Goal: Task Accomplishment & Management: Manage account settings

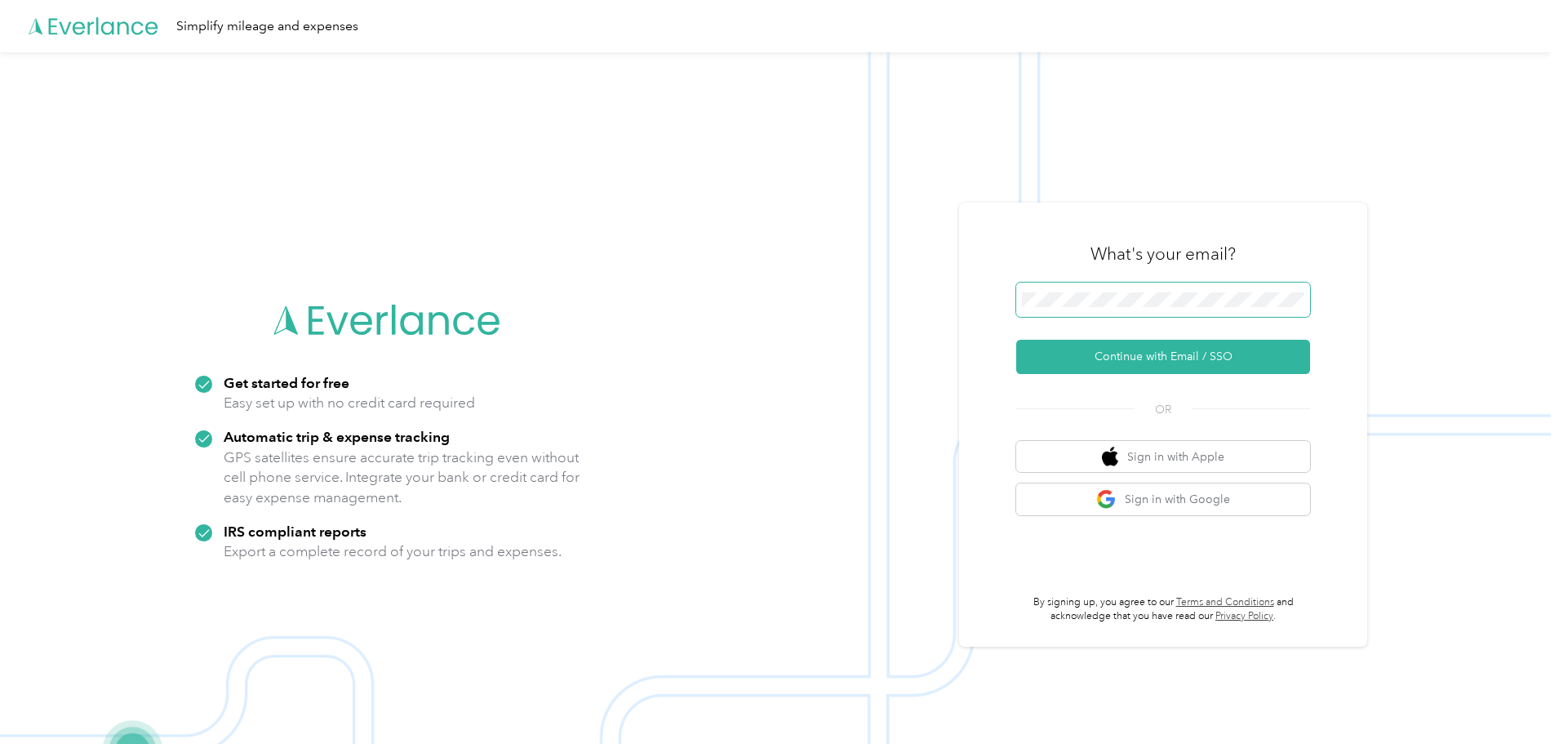
click at [1164, 315] on span at bounding box center [1163, 299] width 294 height 34
click at [1122, 359] on button "Continue with Email / SSO" at bounding box center [1163, 357] width 294 height 34
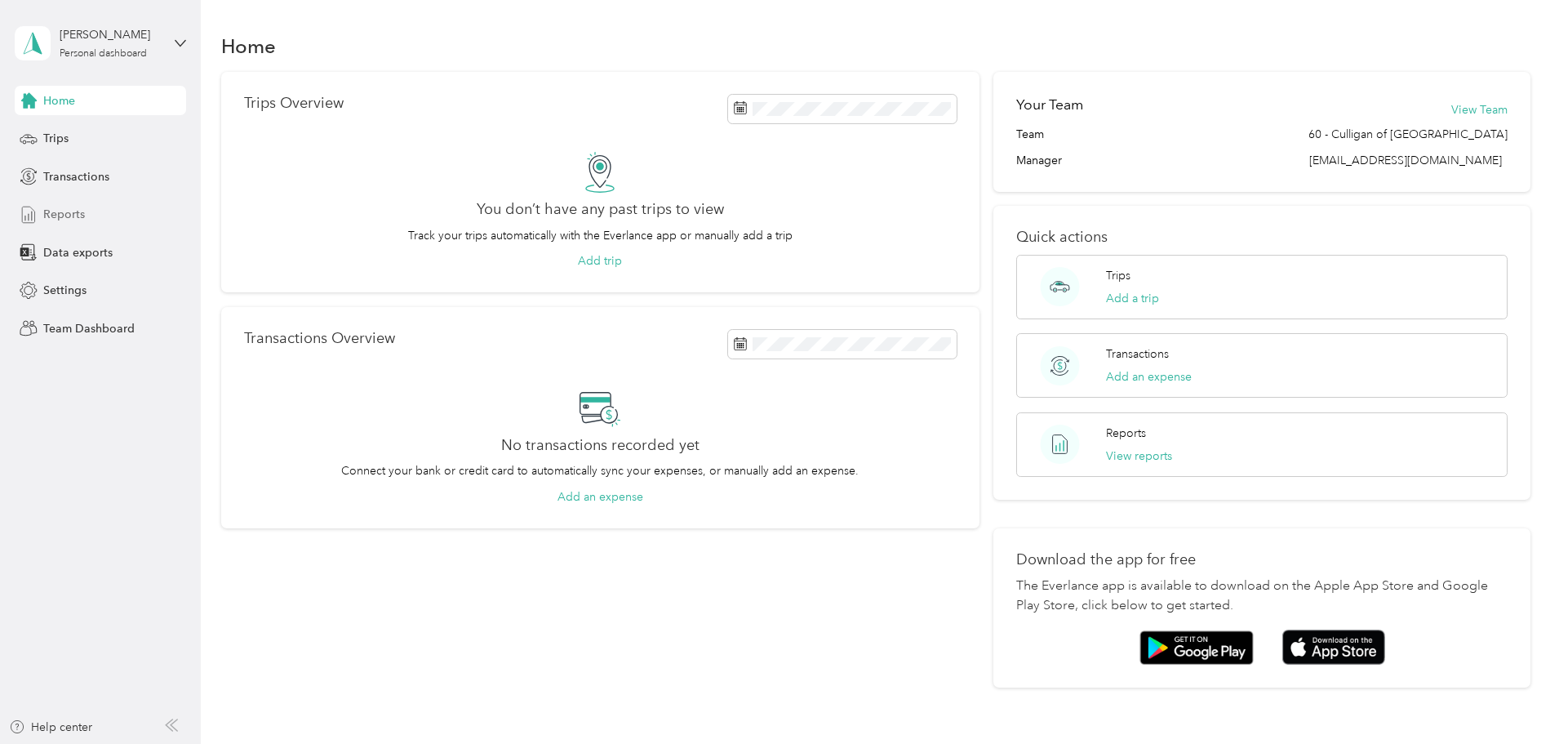
click at [60, 224] on div "Reports" at bounding box center [100, 214] width 171 height 29
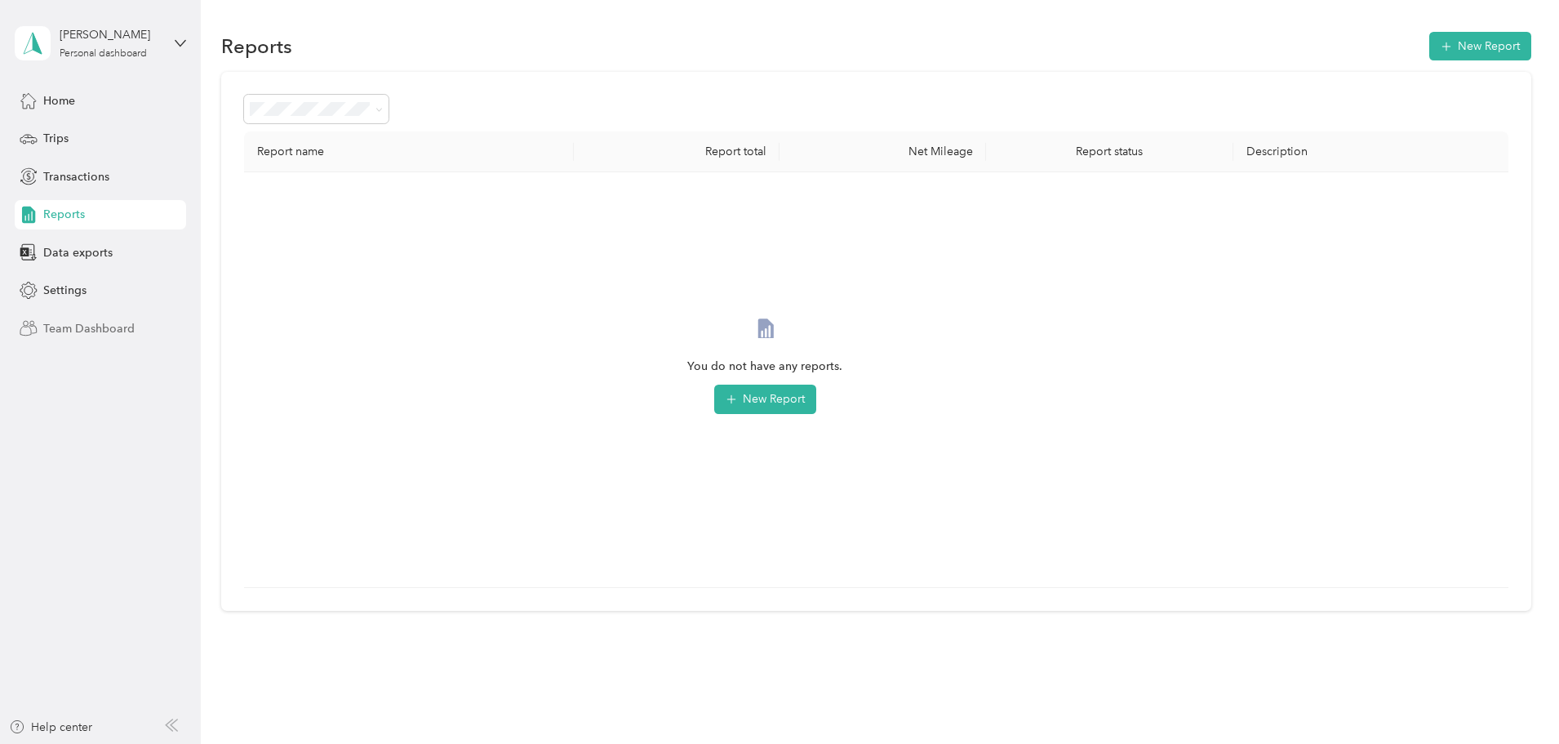
click at [94, 335] on span "Team Dashboard" at bounding box center [88, 328] width 91 height 17
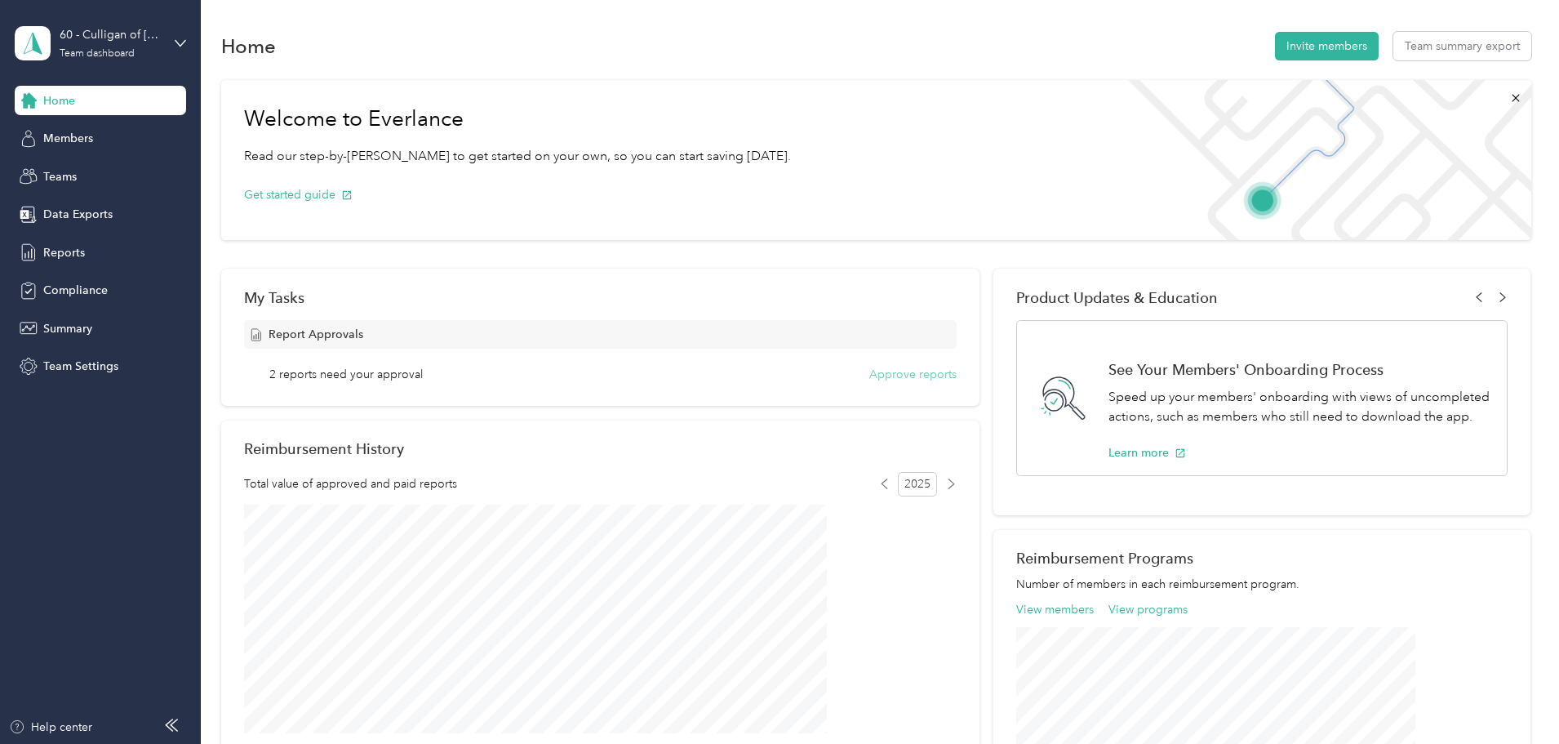
click at [904, 377] on button "Approve reports" at bounding box center [912, 374] width 87 height 17
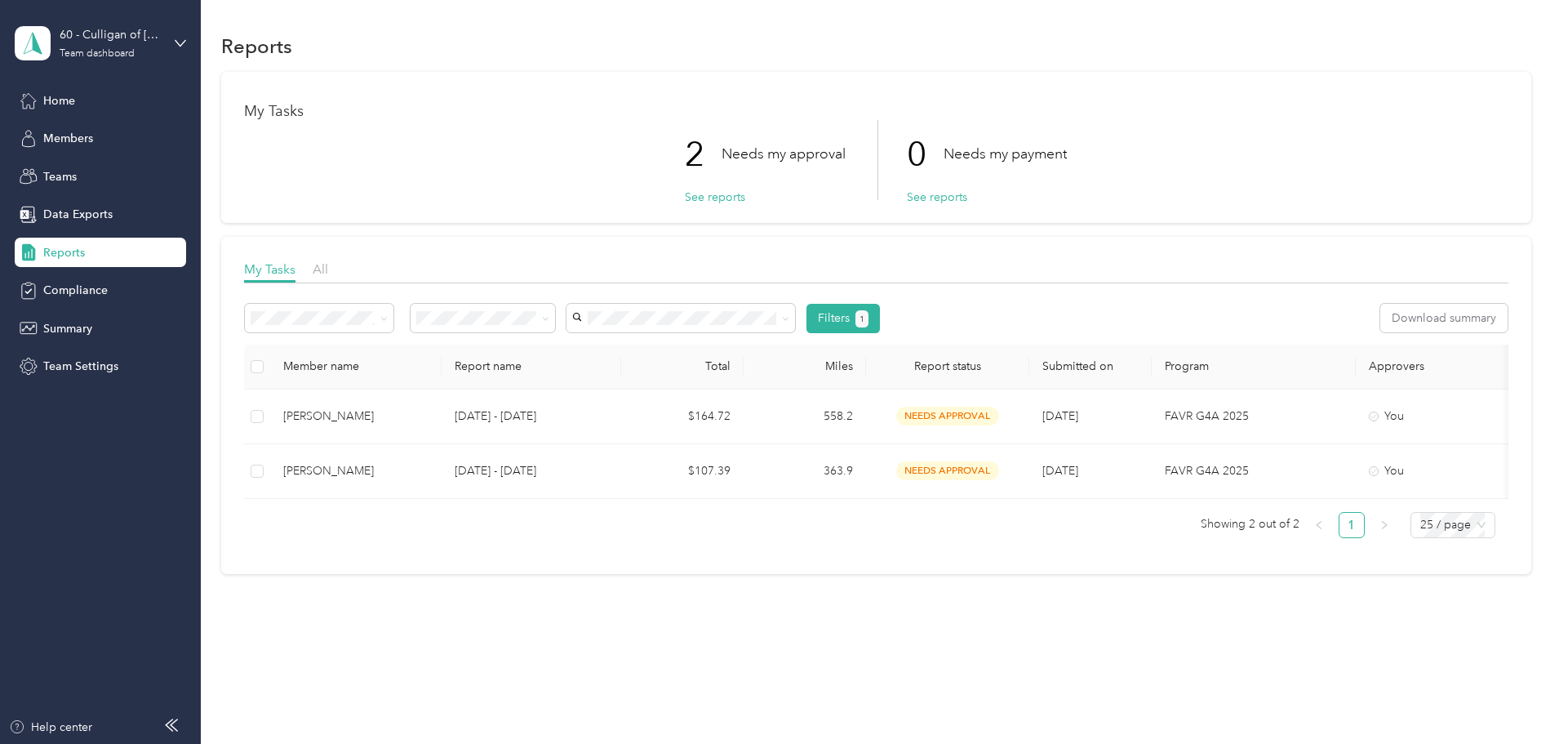
scroll to position [11, 0]
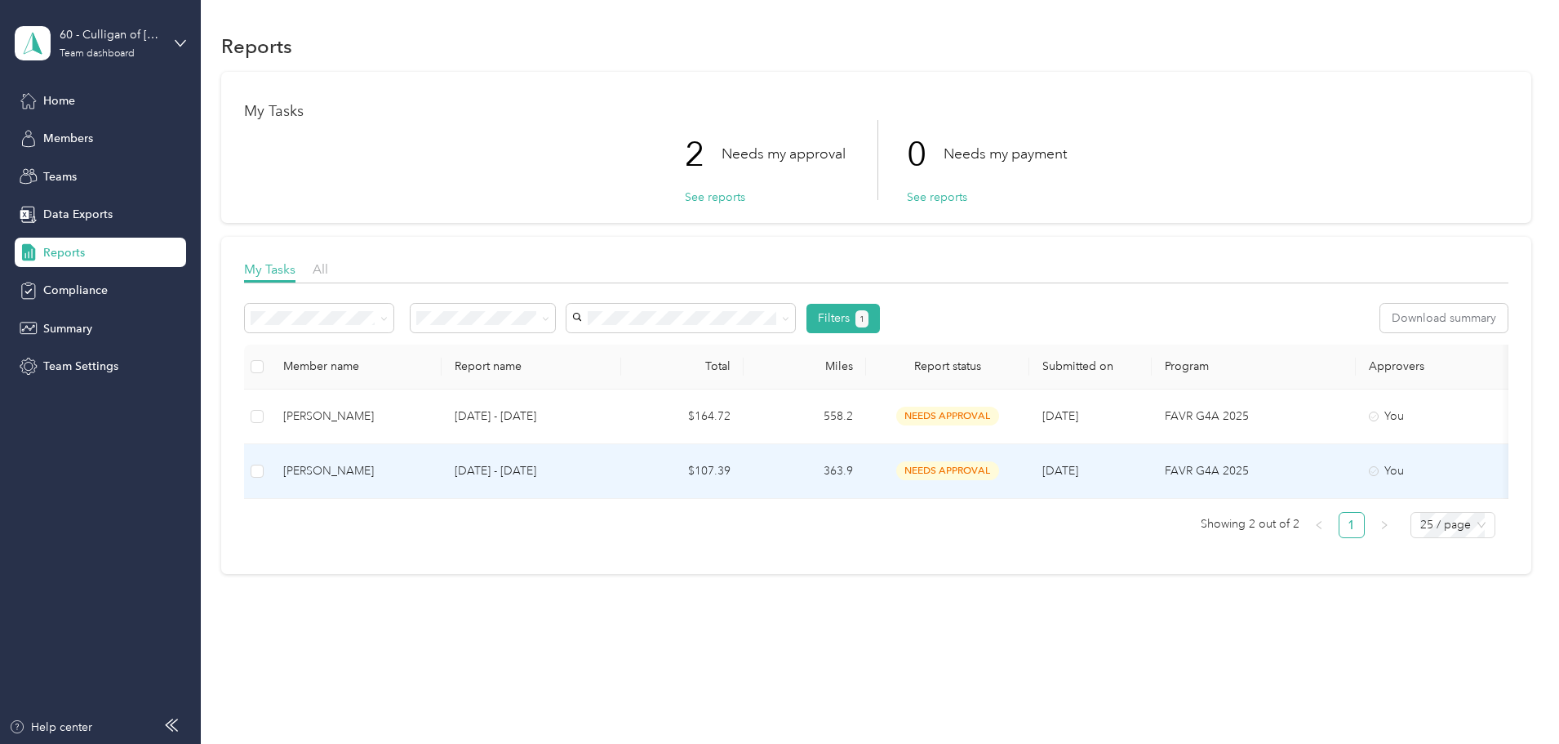
click at [429, 463] on div "[PERSON_NAME]" at bounding box center [355, 471] width 145 height 18
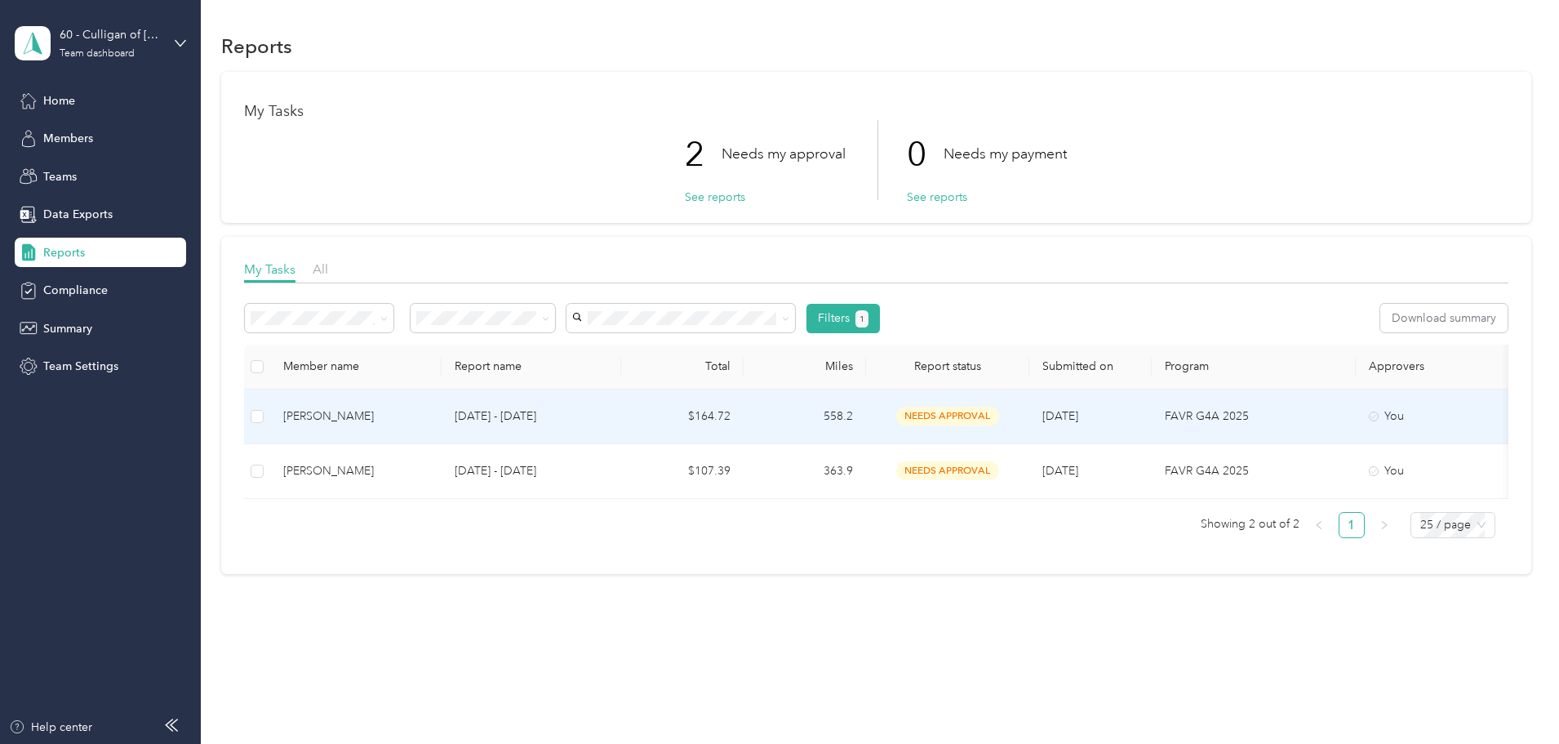
drag, startPoint x: 721, startPoint y: 421, endPoint x: 1295, endPoint y: 171, distance: 626.1
click at [1297, 167] on div "2 Needs my approval See reports 0 Needs my payment See reports" at bounding box center [876, 160] width 1264 height 80
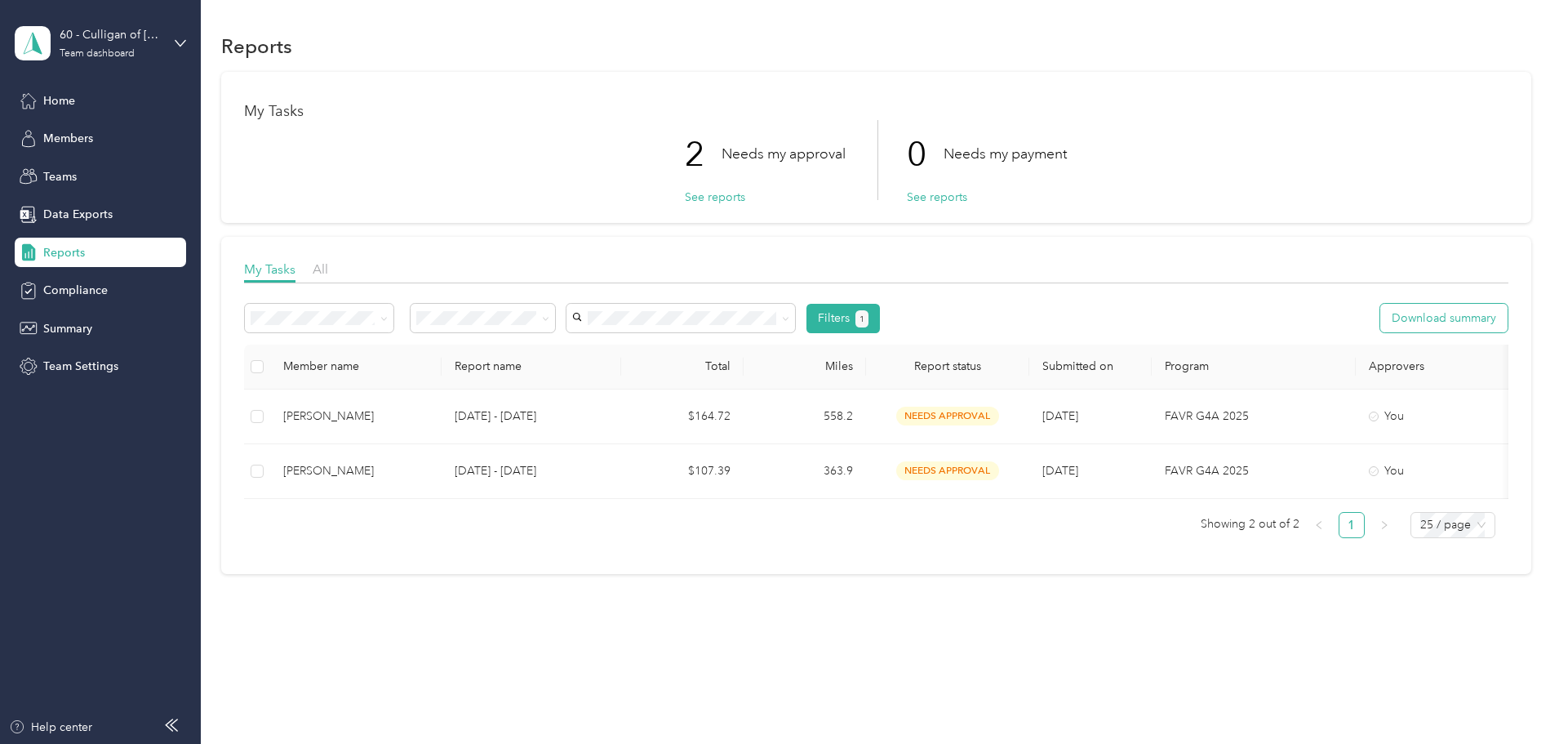
click at [1380, 318] on button "Download summary" at bounding box center [1443, 318] width 127 height 29
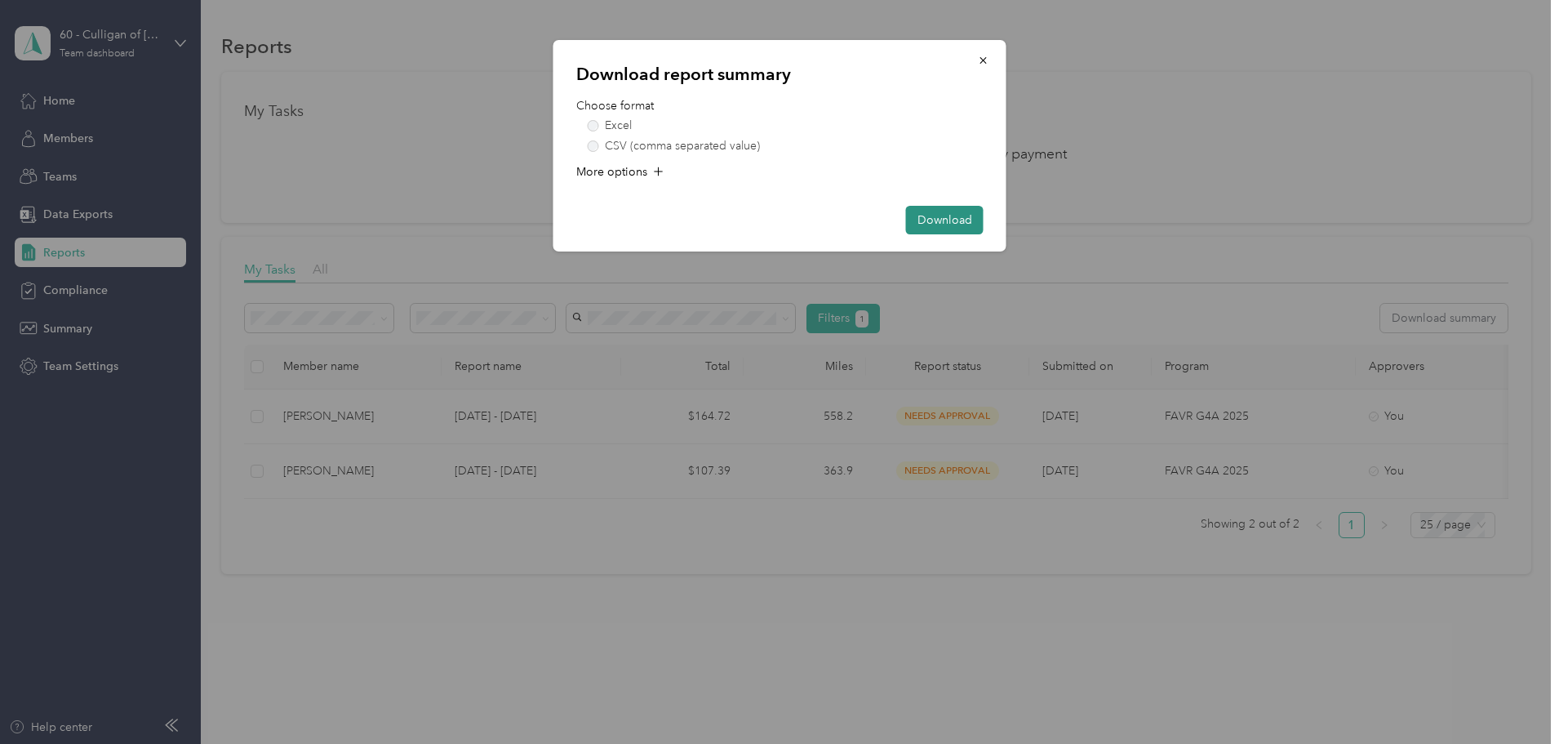
click at [945, 230] on button "Download" at bounding box center [945, 220] width 78 height 29
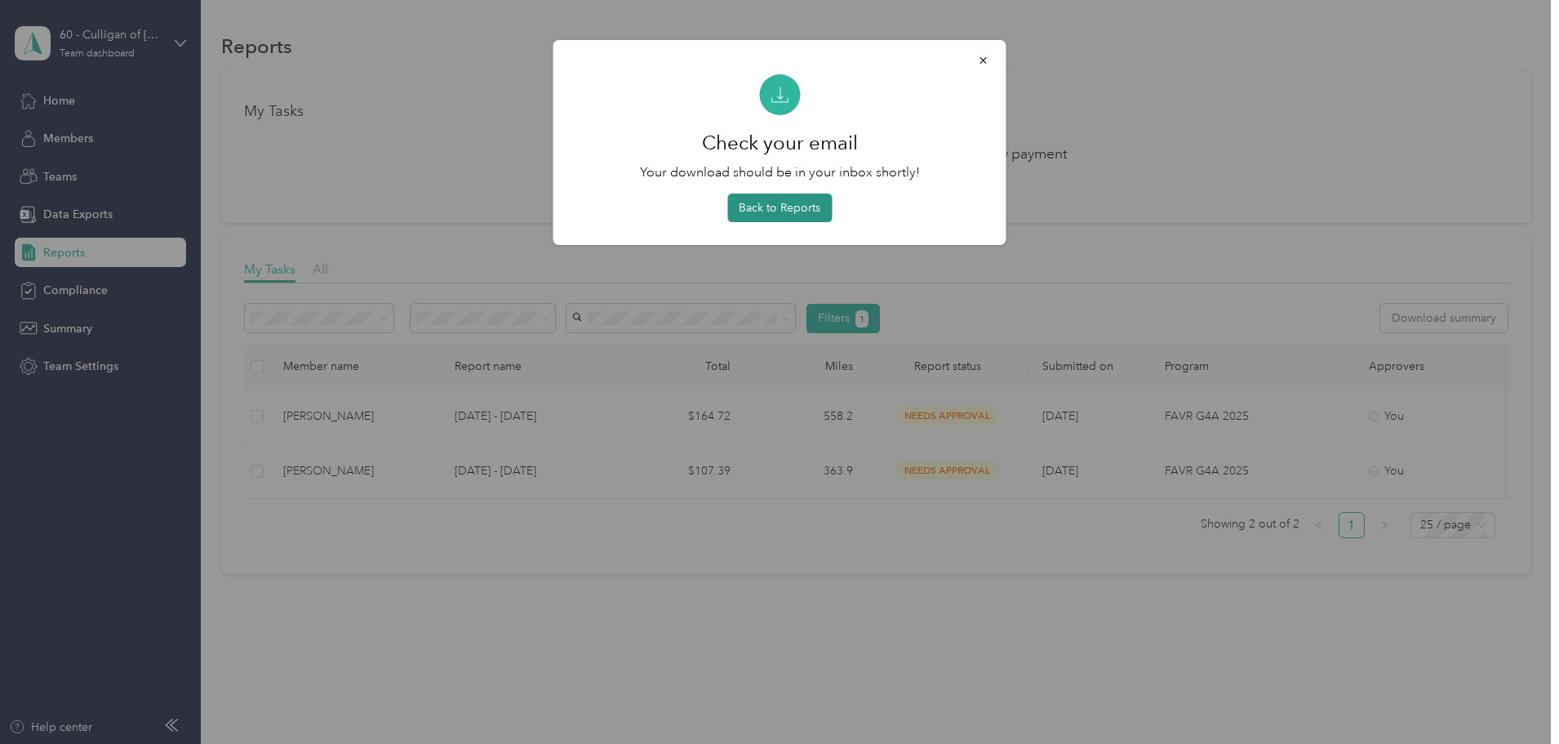
click at [825, 213] on button "Back to Reports" at bounding box center [779, 207] width 104 height 29
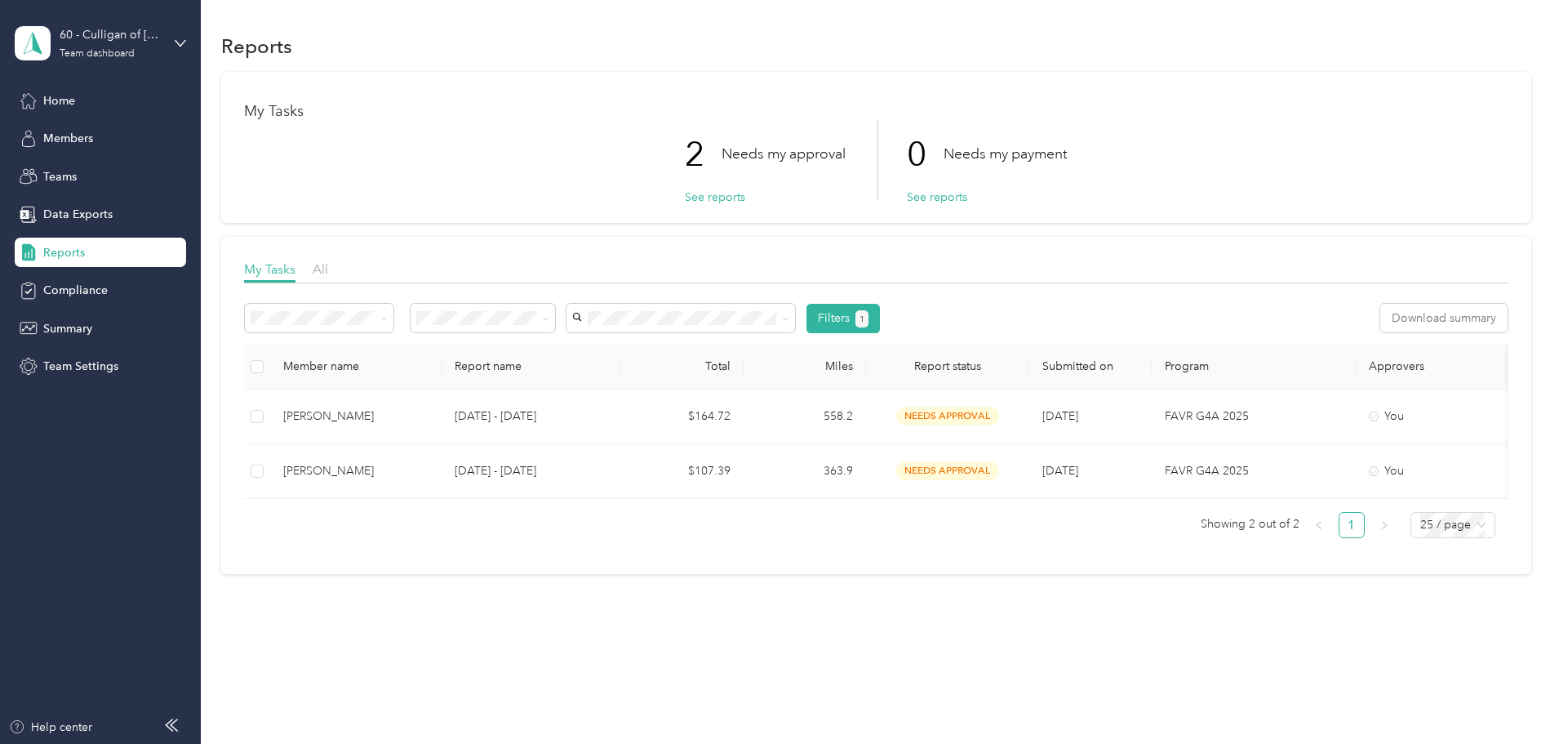
click at [1499, 242] on div "My Tasks 2 Needs my approval See reports 0 Needs my payment See reports My Task…" at bounding box center [876, 323] width 1310 height 502
click at [1441, 290] on div "My Tasks 2 Needs my approval See reports 0 Needs my payment See reports My Task…" at bounding box center [876, 323] width 1310 height 502
click at [1380, 319] on button "Download summary" at bounding box center [1443, 318] width 127 height 29
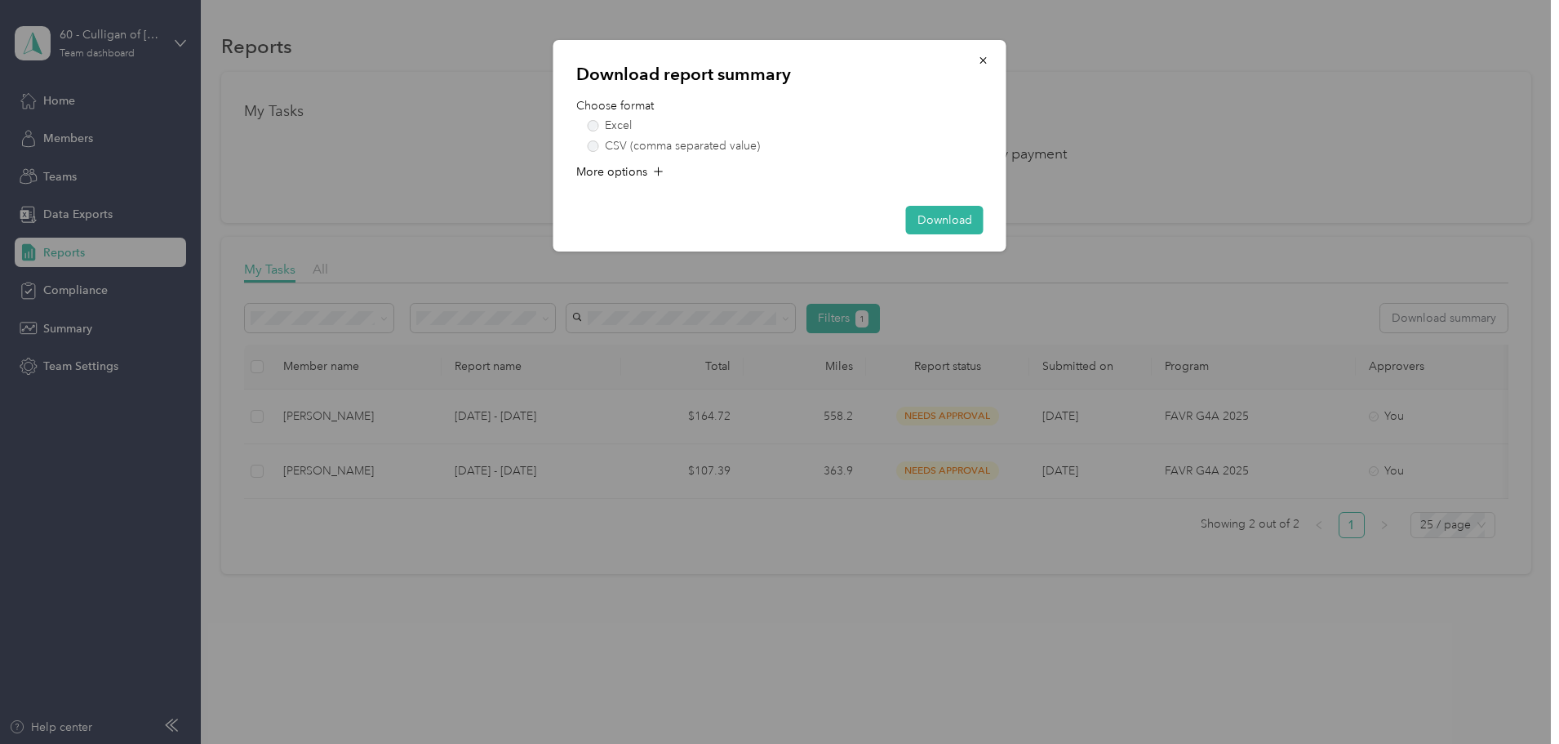
click at [924, 234] on div "Download report summary Choose format Excel CSV (comma separated value) More op…" at bounding box center [779, 145] width 453 height 211
click at [947, 217] on button "Download" at bounding box center [945, 220] width 78 height 29
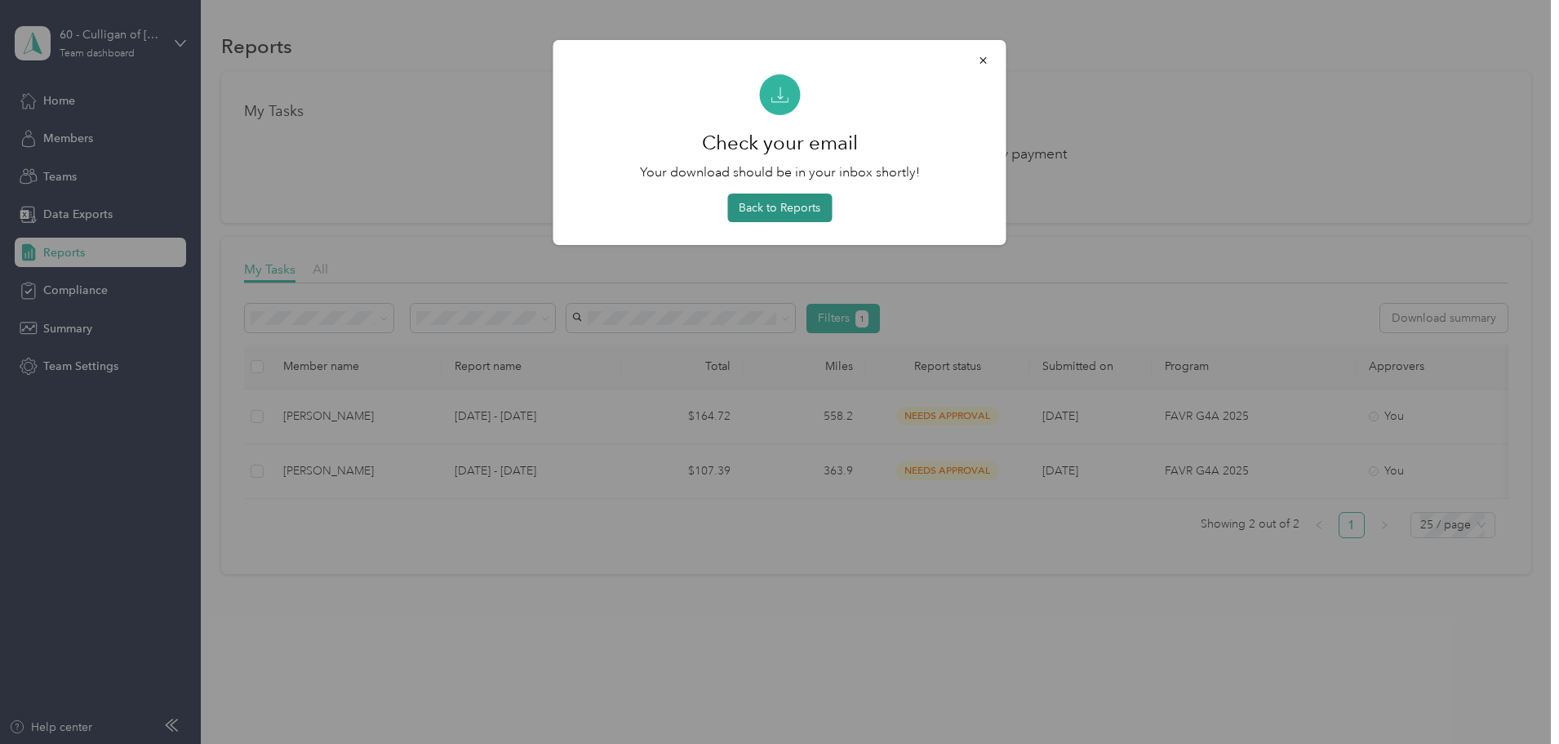
click at [769, 210] on button "Back to Reports" at bounding box center [779, 207] width 104 height 29
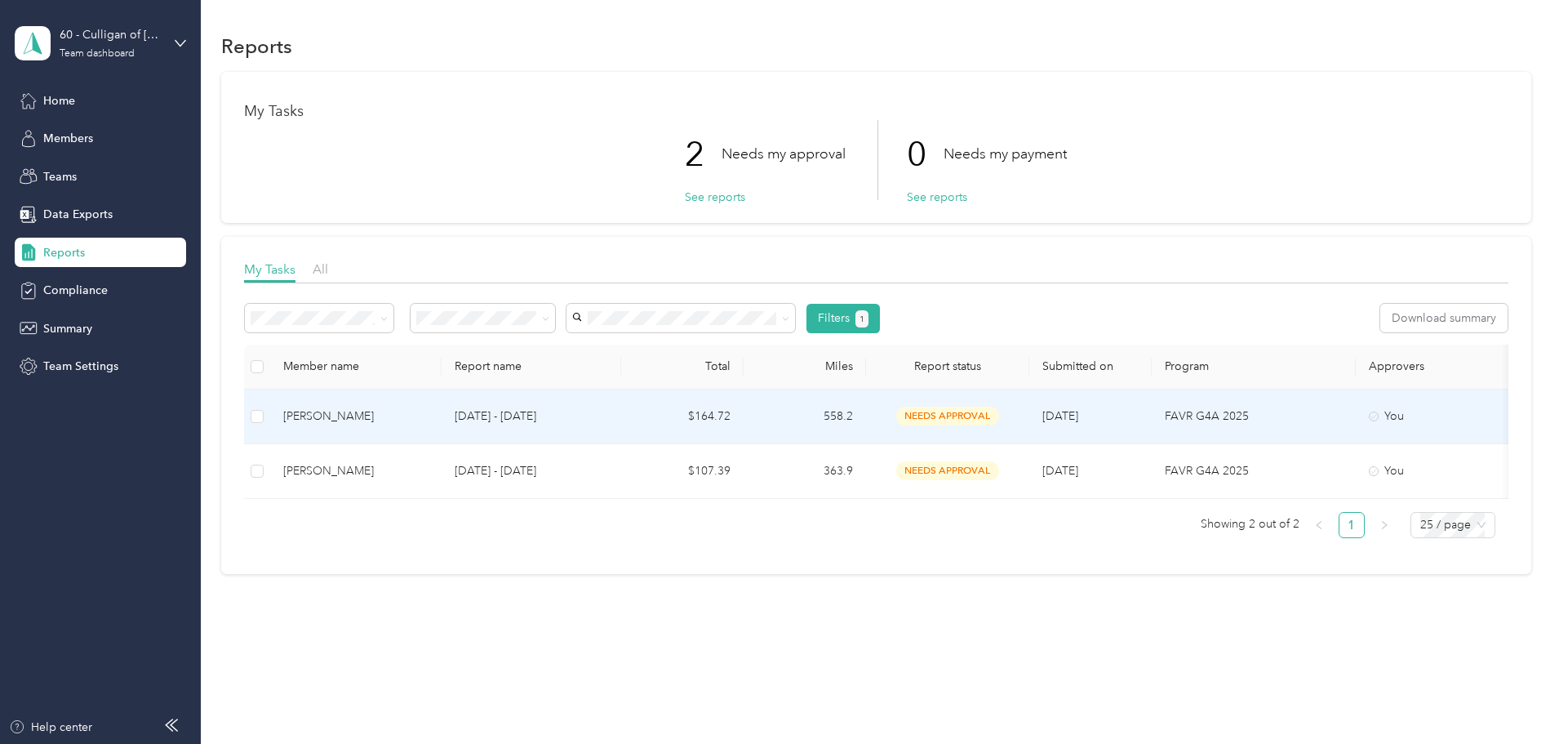
scroll to position [11, 0]
click at [429, 407] on div "[PERSON_NAME]" at bounding box center [355, 416] width 145 height 18
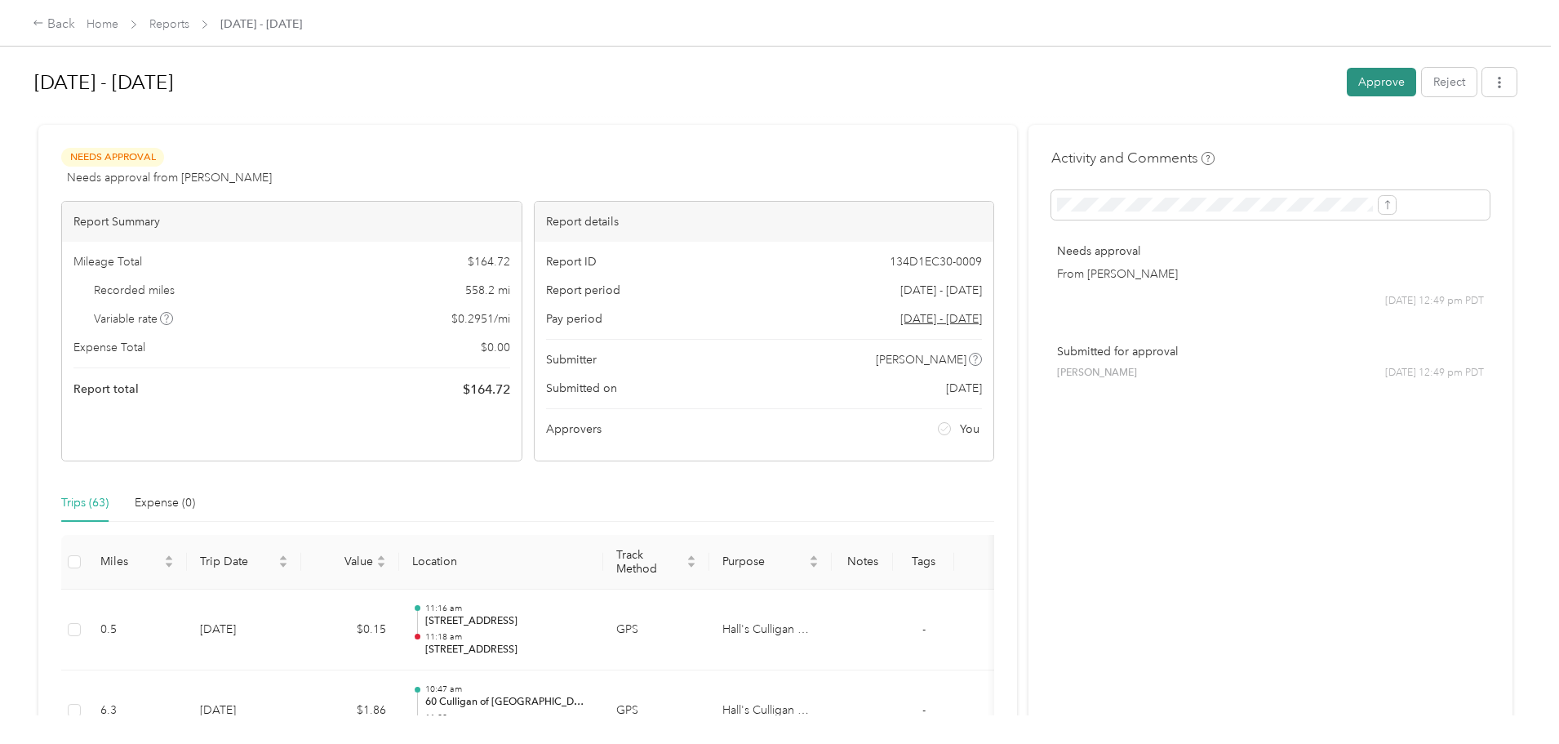
click at [1347, 87] on button "Approve" at bounding box center [1381, 82] width 69 height 29
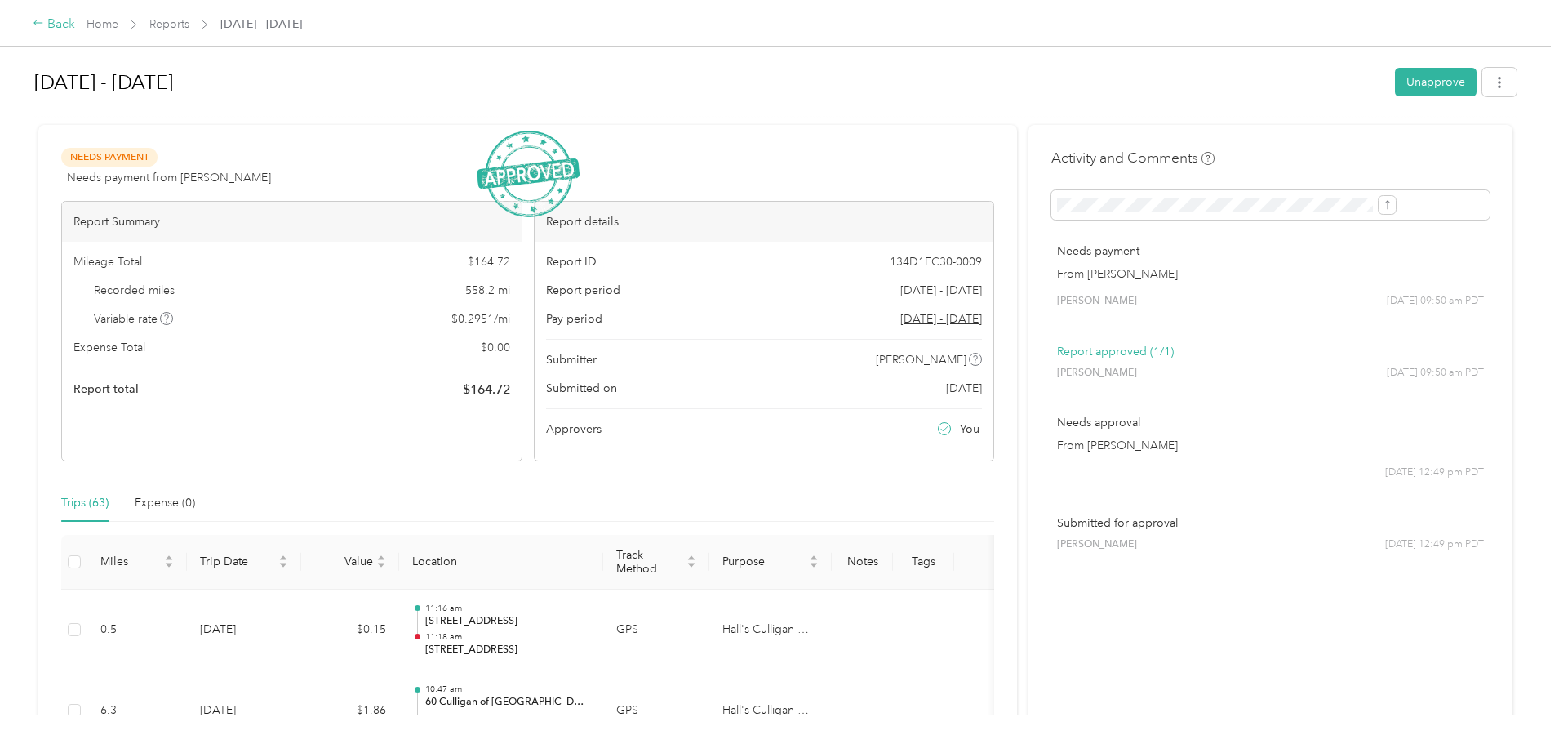
click at [75, 24] on div "Back" at bounding box center [54, 25] width 42 height 20
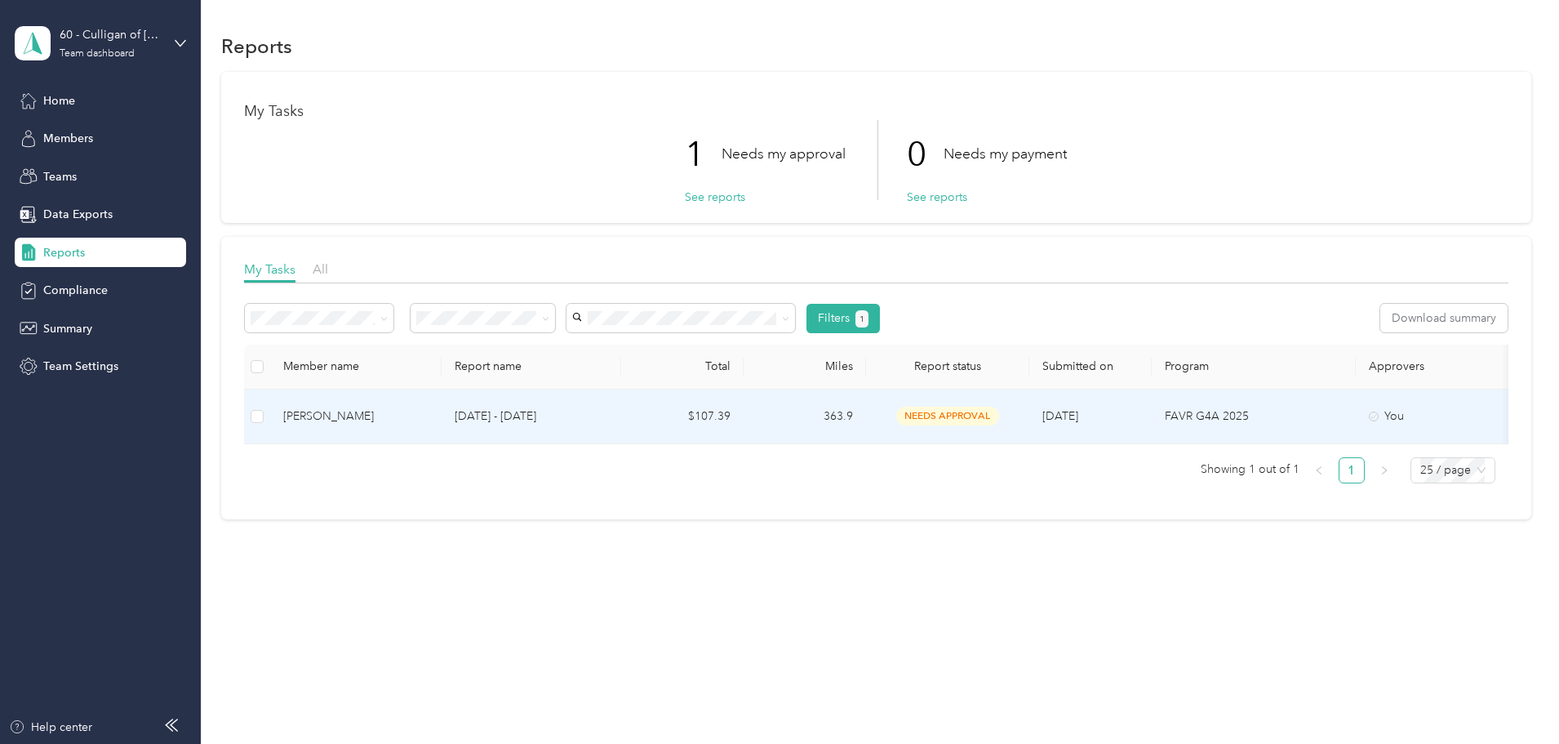
click at [593, 413] on p "[DATE] - [DATE]" at bounding box center [531, 416] width 153 height 18
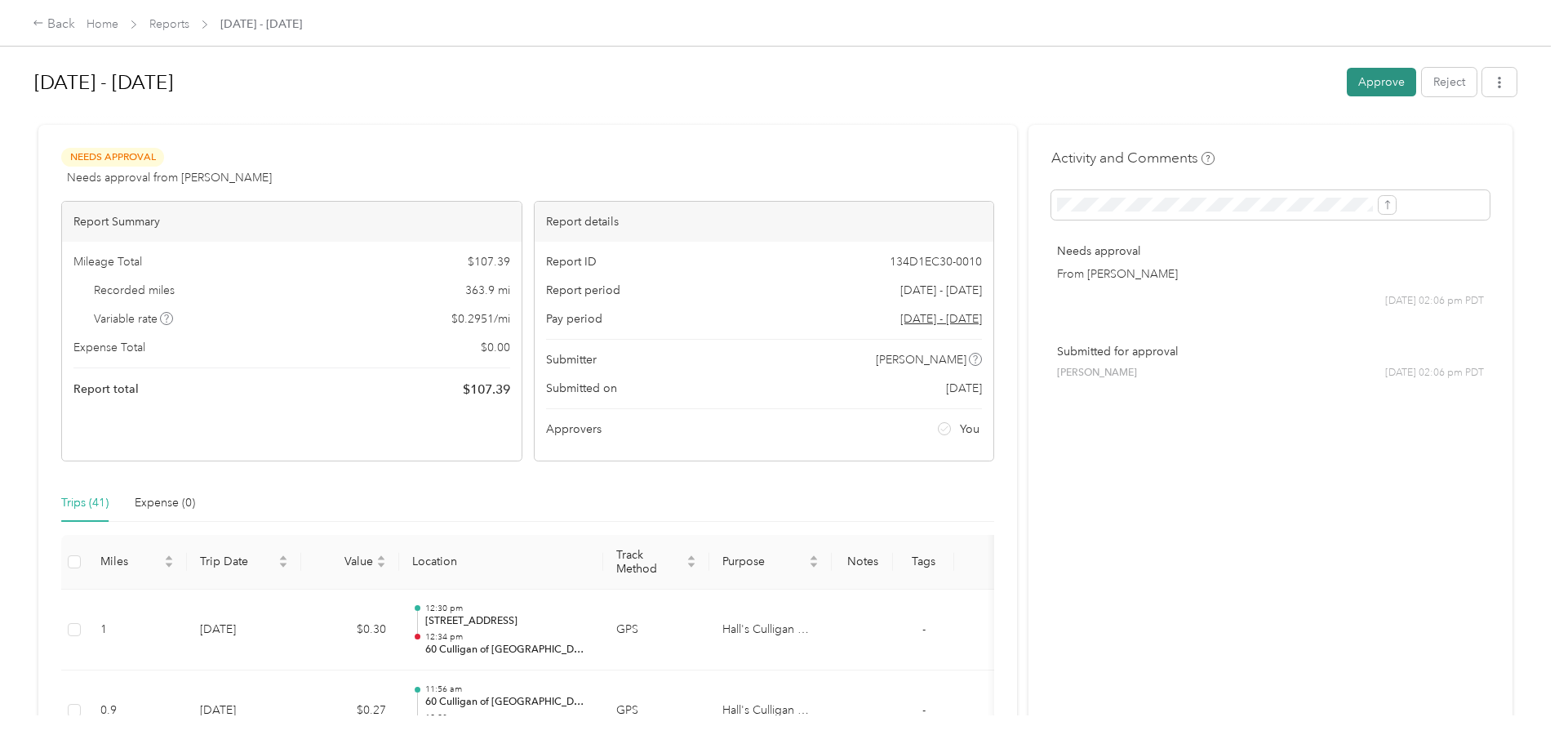
click at [1347, 80] on button "Approve" at bounding box center [1381, 82] width 69 height 29
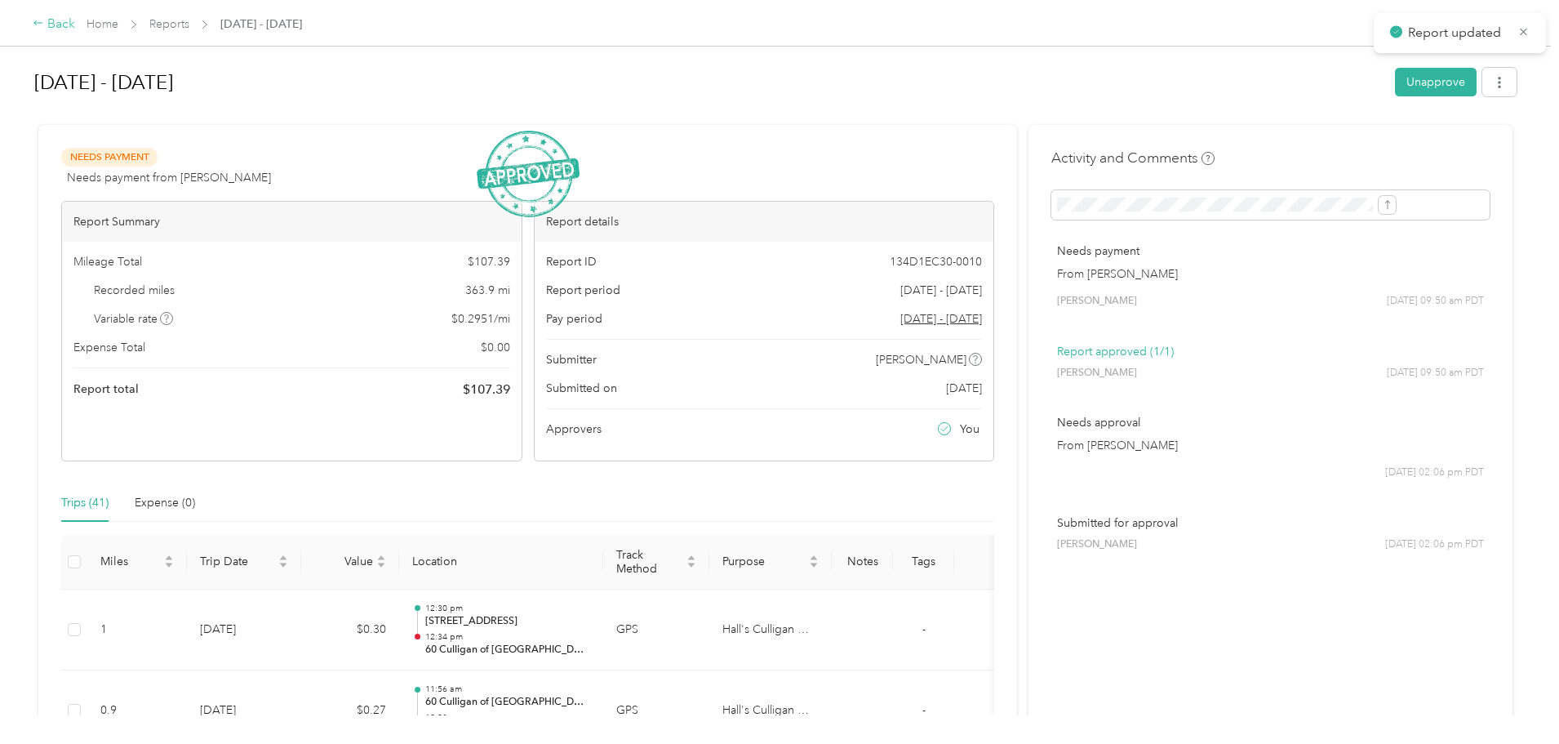
click at [75, 21] on div "Back" at bounding box center [54, 25] width 42 height 20
